Goal: Transaction & Acquisition: Purchase product/service

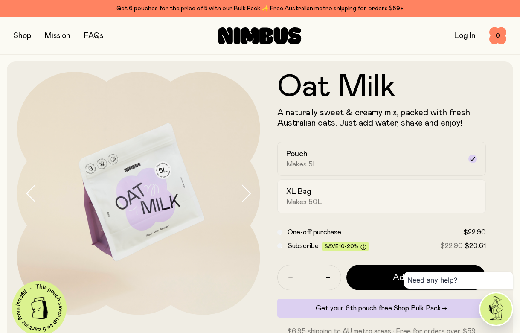
click at [356, 191] on div "XL Bag Makes 50L" at bounding box center [374, 196] width 176 height 20
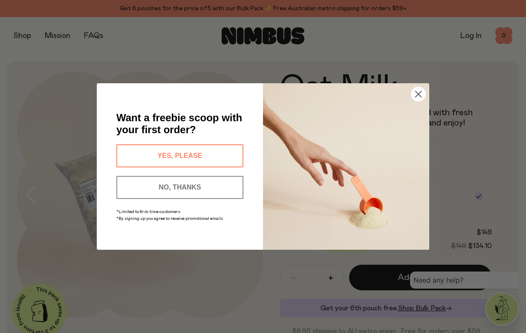
click at [415, 93] on circle "Close dialog" at bounding box center [419, 94] width 14 height 14
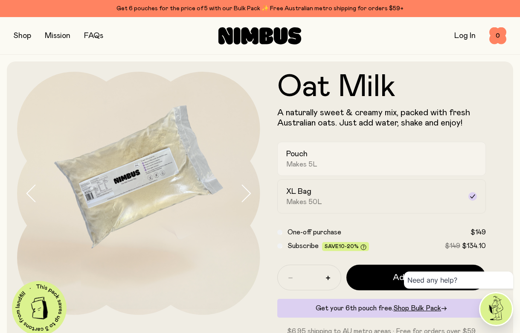
click at [353, 153] on div "Pouch Makes 5L" at bounding box center [374, 159] width 176 height 20
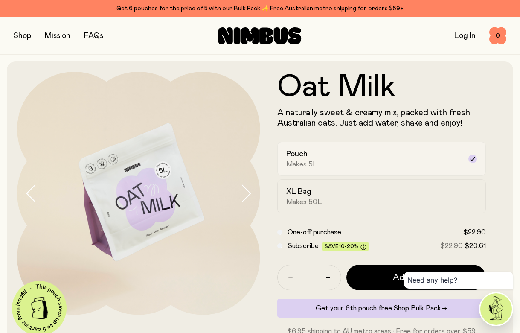
scroll to position [43, 0]
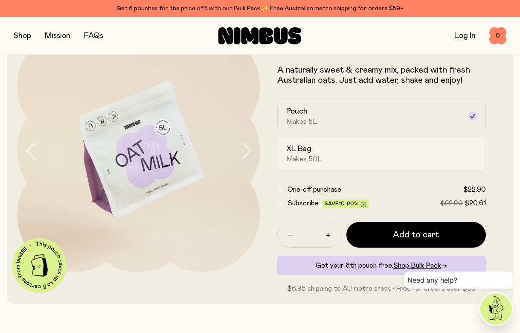
click at [396, 164] on label "XL Bag Makes 50L" at bounding box center [381, 153] width 209 height 34
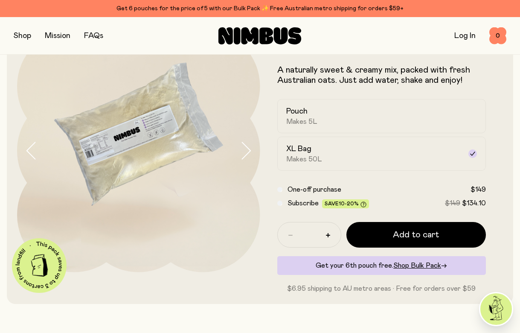
scroll to position [85, 0]
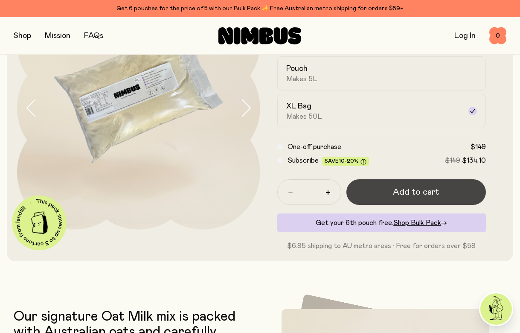
click at [439, 192] on button "Add to cart" at bounding box center [416, 192] width 140 height 26
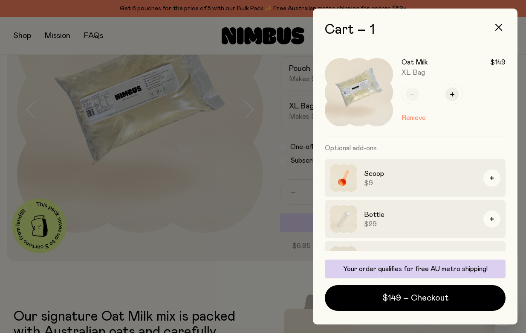
scroll to position [28, 0]
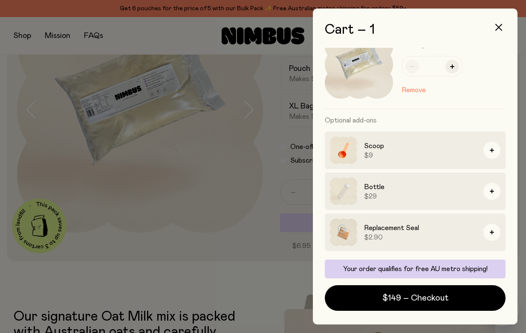
click at [345, 236] on img at bounding box center [343, 231] width 27 height 27
click at [490, 231] on icon "button" at bounding box center [492, 232] width 4 height 4
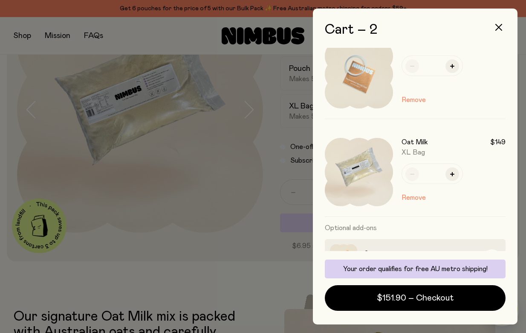
scroll to position [0, 0]
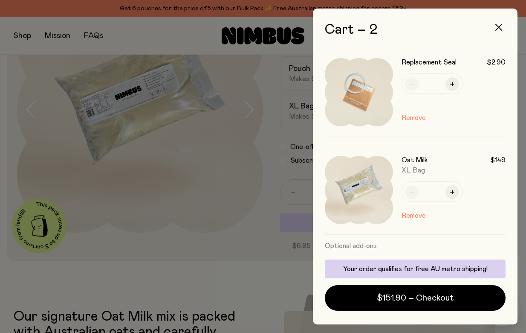
click at [498, 25] on icon "button" at bounding box center [499, 27] width 7 height 7
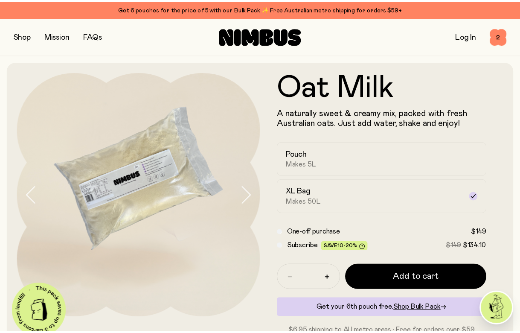
scroll to position [85, 0]
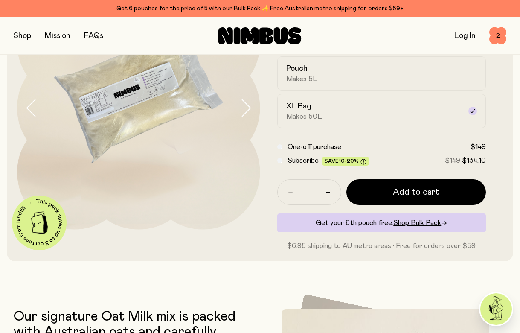
click at [16, 41] on button "button" at bounding box center [22, 36] width 17 height 12
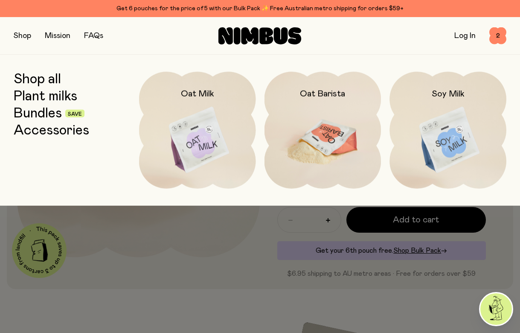
scroll to position [43, 0]
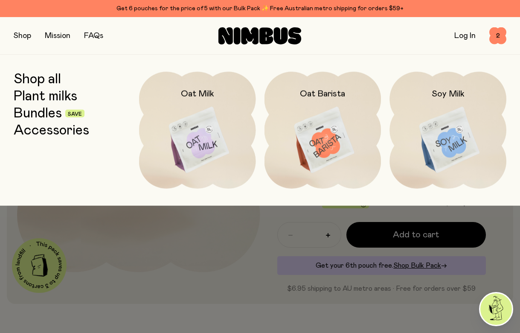
click at [179, 261] on div at bounding box center [260, 166] width 520 height 333
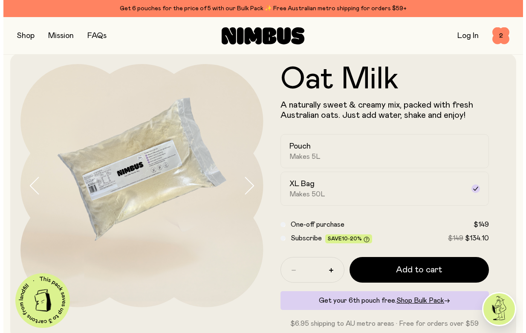
scroll to position [0, 0]
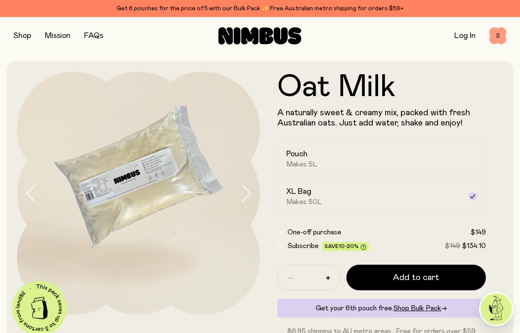
click at [498, 33] on span "2" at bounding box center [497, 35] width 17 height 17
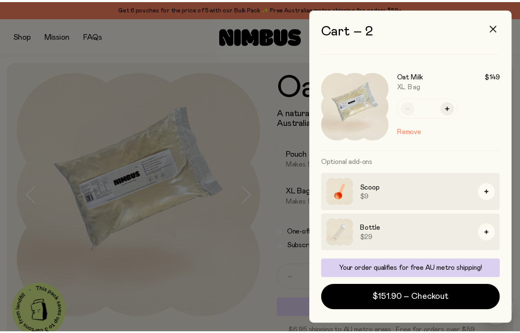
scroll to position [84, 0]
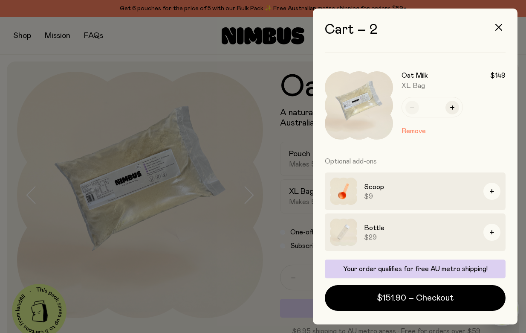
click at [183, 243] on div at bounding box center [263, 166] width 526 height 333
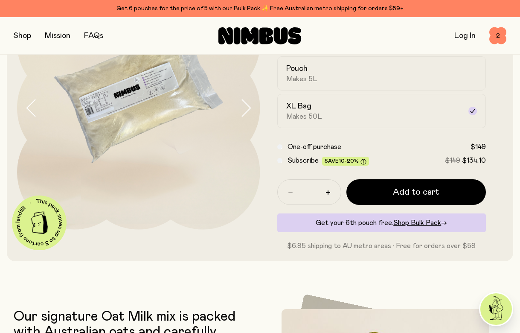
scroll to position [0, 0]
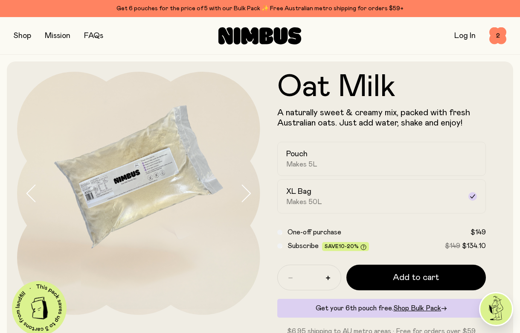
click at [188, 211] on img at bounding box center [138, 193] width 243 height 243
click at [242, 193] on icon "button" at bounding box center [246, 193] width 12 height 18
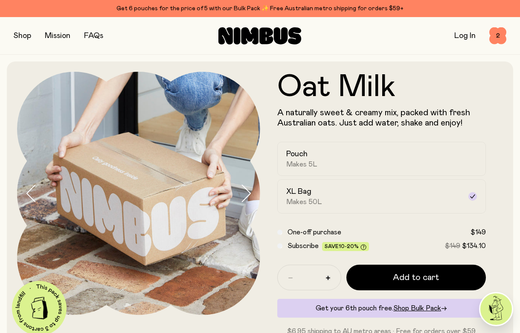
click at [243, 194] on icon "button" at bounding box center [246, 193] width 12 height 18
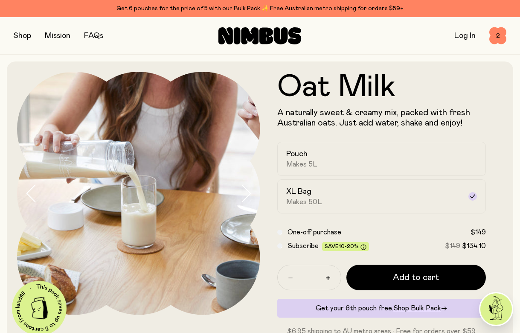
click at [243, 194] on icon "button" at bounding box center [246, 193] width 12 height 18
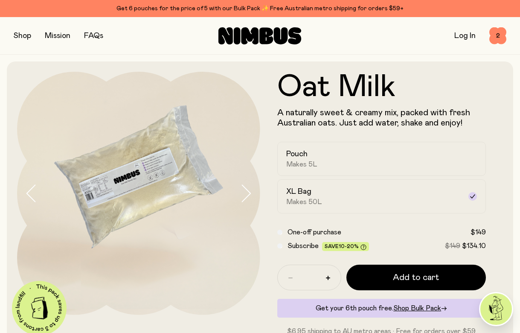
click at [178, 162] on img at bounding box center [138, 193] width 243 height 243
click at [149, 192] on img at bounding box center [138, 193] width 243 height 243
